Goal: Task Accomplishment & Management: Use online tool/utility

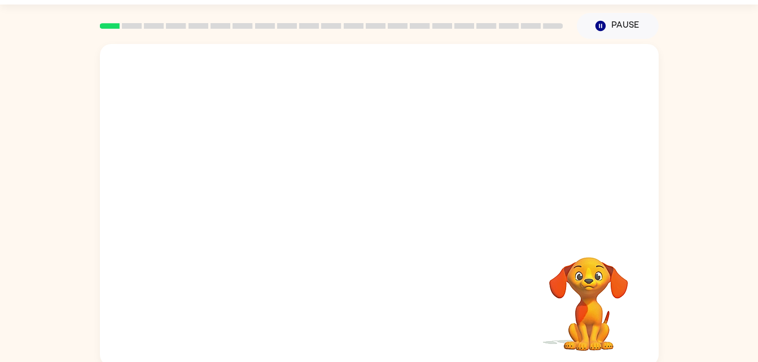
scroll to position [34, 0]
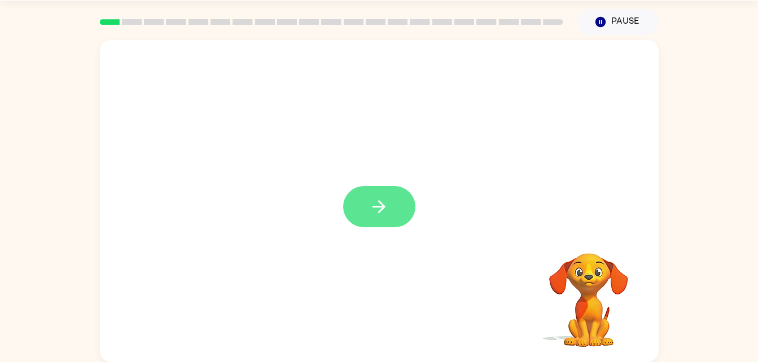
click at [373, 208] on icon "button" at bounding box center [378, 206] width 13 height 13
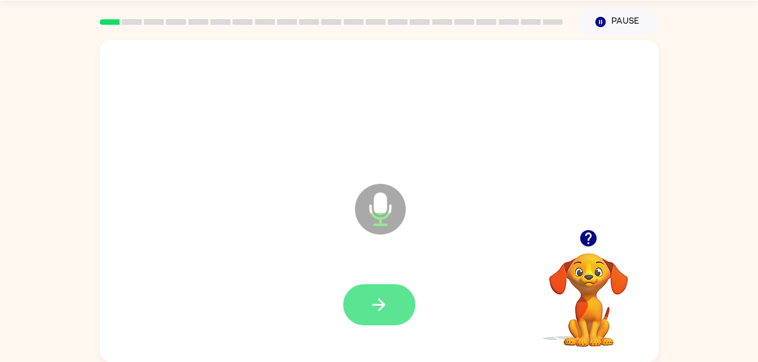
click at [370, 316] on button "button" at bounding box center [379, 304] width 72 height 41
click at [373, 296] on icon "button" at bounding box center [379, 305] width 20 height 20
click at [379, 298] on icon "button" at bounding box center [379, 305] width 20 height 20
click at [363, 314] on button "button" at bounding box center [379, 304] width 72 height 41
click at [375, 303] on icon "button" at bounding box center [379, 305] width 20 height 20
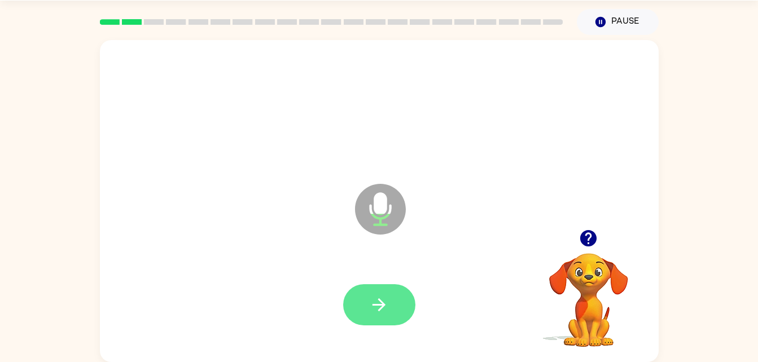
click at [368, 300] on button "button" at bounding box center [379, 304] width 72 height 41
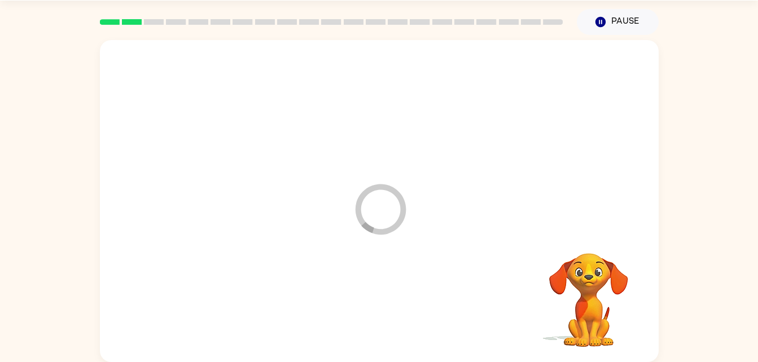
click at [368, 300] on div at bounding box center [379, 305] width 536 height 93
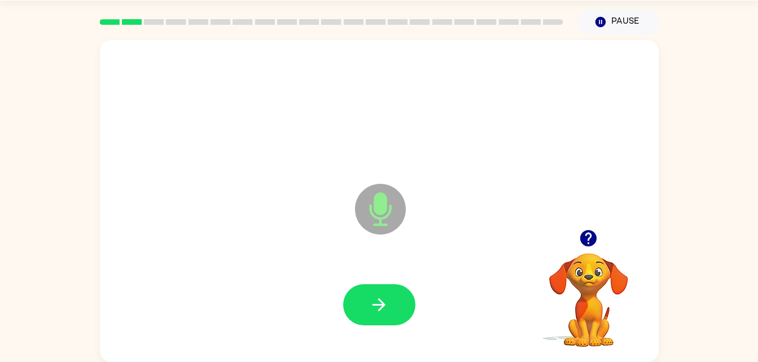
click at [372, 302] on icon "button" at bounding box center [379, 305] width 20 height 20
click at [371, 296] on icon "button" at bounding box center [379, 305] width 20 height 20
click at [371, 304] on icon "button" at bounding box center [379, 305] width 20 height 20
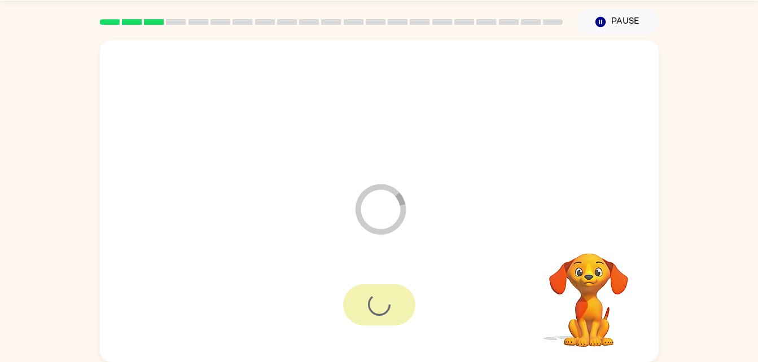
click at [371, 304] on div at bounding box center [379, 304] width 72 height 41
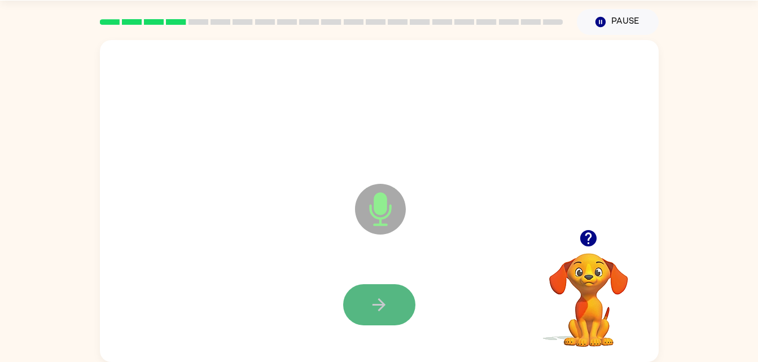
click at [375, 313] on icon "button" at bounding box center [379, 305] width 20 height 20
click at [382, 299] on icon "button" at bounding box center [379, 305] width 20 height 20
click at [375, 304] on icon "button" at bounding box center [379, 305] width 20 height 20
click at [378, 302] on icon "button" at bounding box center [379, 305] width 20 height 20
click at [361, 297] on button "button" at bounding box center [379, 304] width 72 height 41
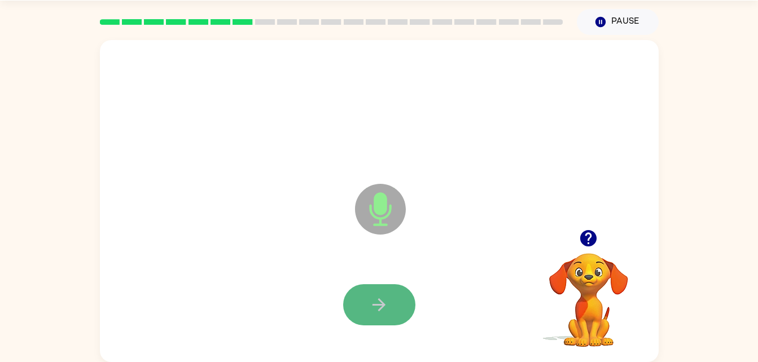
click at [380, 306] on icon "button" at bounding box center [379, 305] width 20 height 20
click at [382, 302] on icon "button" at bounding box center [378, 304] width 13 height 13
click at [370, 296] on icon "button" at bounding box center [379, 305] width 20 height 20
click at [392, 298] on button "button" at bounding box center [379, 304] width 72 height 41
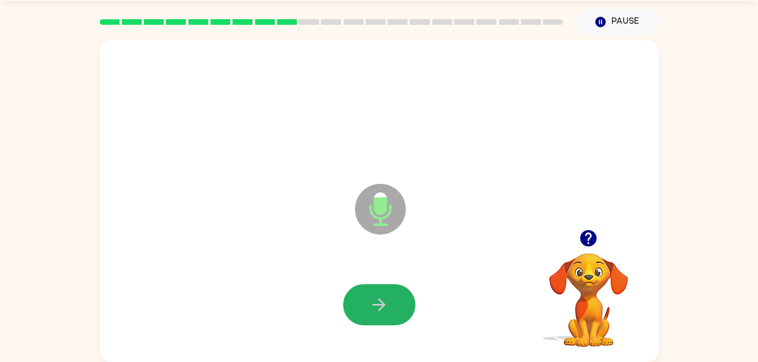
click at [392, 298] on button "button" at bounding box center [379, 304] width 72 height 41
drag, startPoint x: 392, startPoint y: 298, endPoint x: 384, endPoint y: 296, distance: 8.2
click at [384, 296] on button "button" at bounding box center [379, 304] width 72 height 41
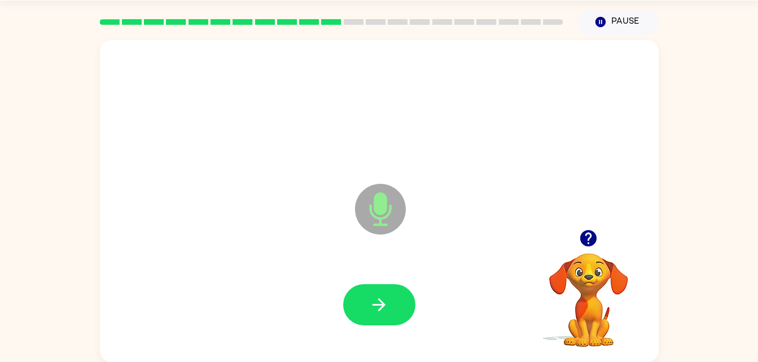
click at [384, 296] on icon "button" at bounding box center [379, 305] width 20 height 20
click at [355, 292] on button "button" at bounding box center [379, 304] width 72 height 41
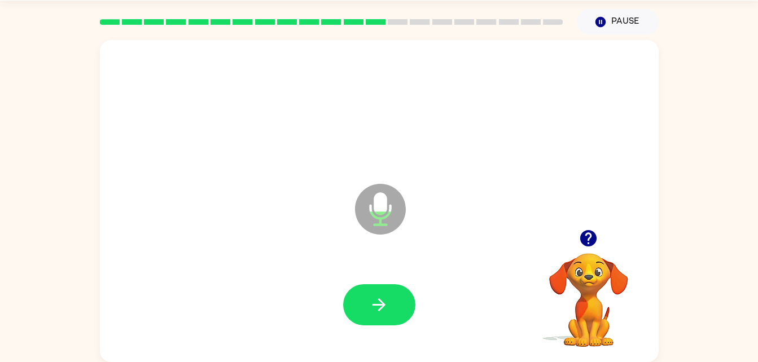
click at [355, 292] on button "button" at bounding box center [379, 304] width 72 height 41
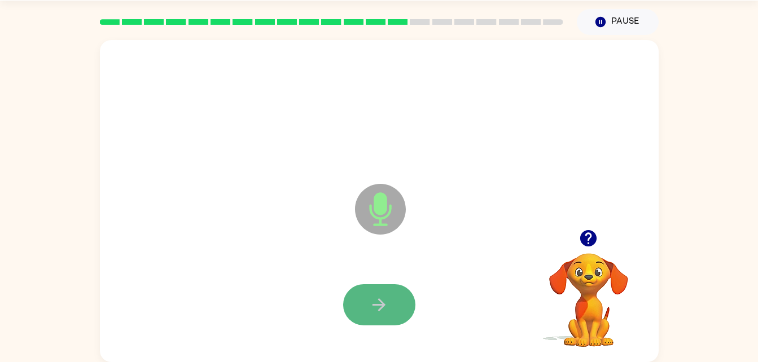
click at [357, 297] on button "button" at bounding box center [379, 304] width 72 height 41
click at [388, 307] on icon "button" at bounding box center [379, 305] width 20 height 20
click at [385, 305] on icon "button" at bounding box center [379, 305] width 20 height 20
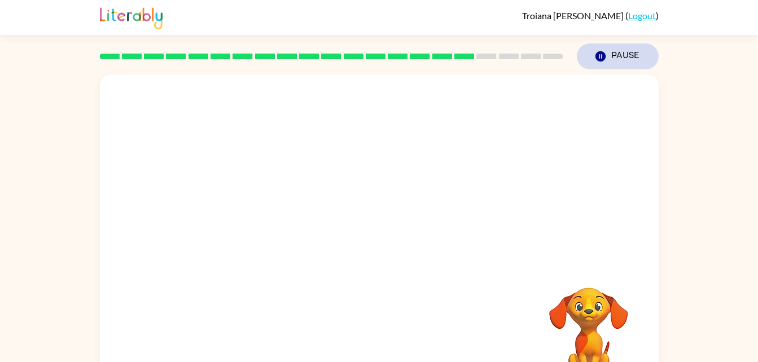
click at [604, 51] on icon "Pause" at bounding box center [600, 56] width 12 height 12
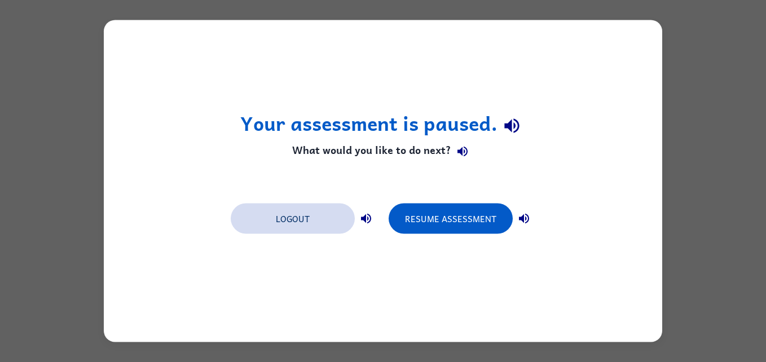
click at [298, 227] on button "Logout" at bounding box center [293, 219] width 124 height 30
